Goal: Information Seeking & Learning: Understand process/instructions

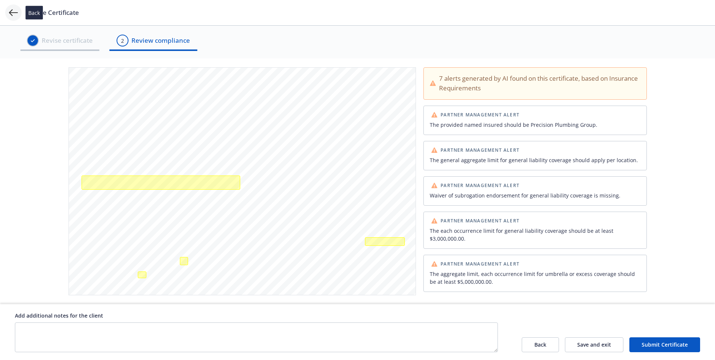
click at [16, 13] on icon at bounding box center [13, 12] width 9 height 7
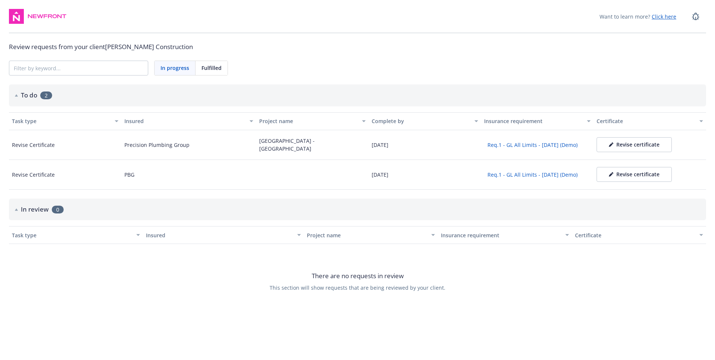
click at [668, 17] on link "Click here" at bounding box center [664, 16] width 25 height 7
click at [383, 84] on div "Want to learn more? Click here Review requests from your client [PERSON_NAME] C…" at bounding box center [357, 167] width 715 height 334
